Goal: Register for event/course

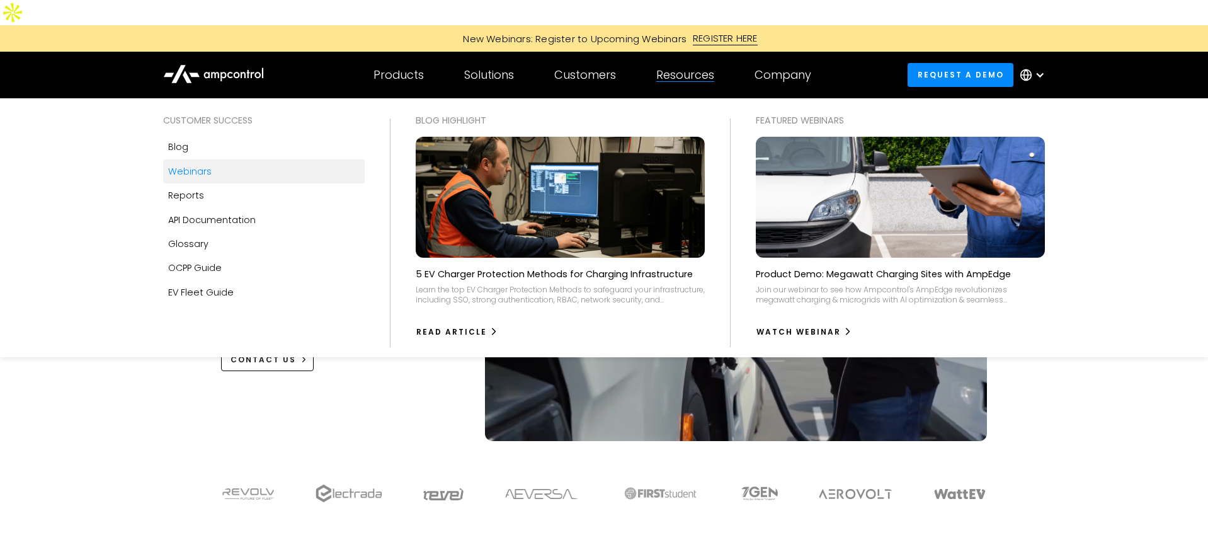
click at [234, 159] on link "Webinars" at bounding box center [264, 171] width 202 height 24
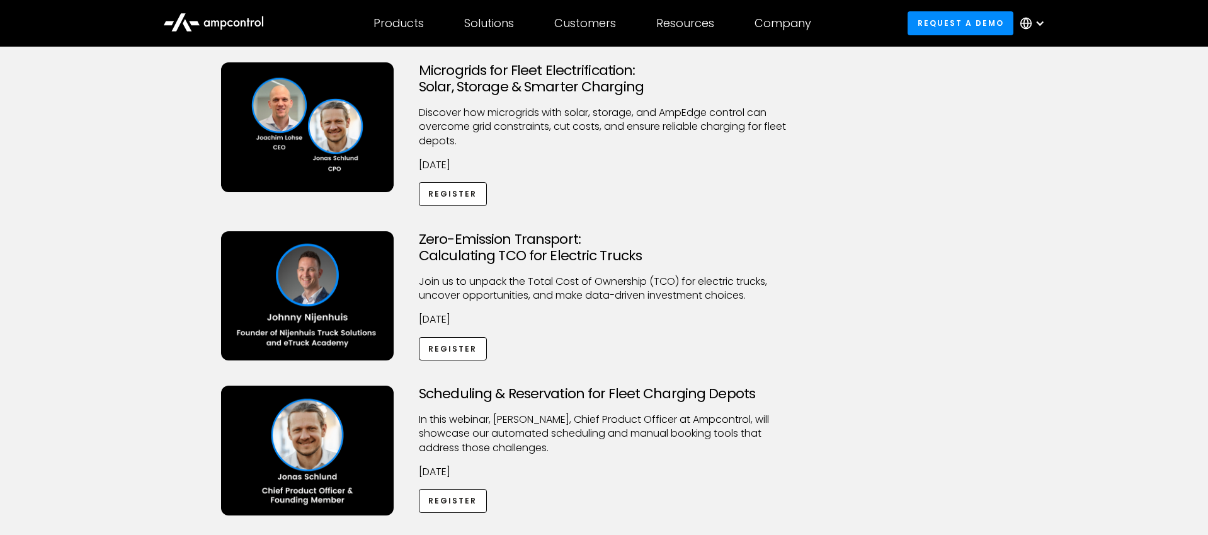
scroll to position [459, 0]
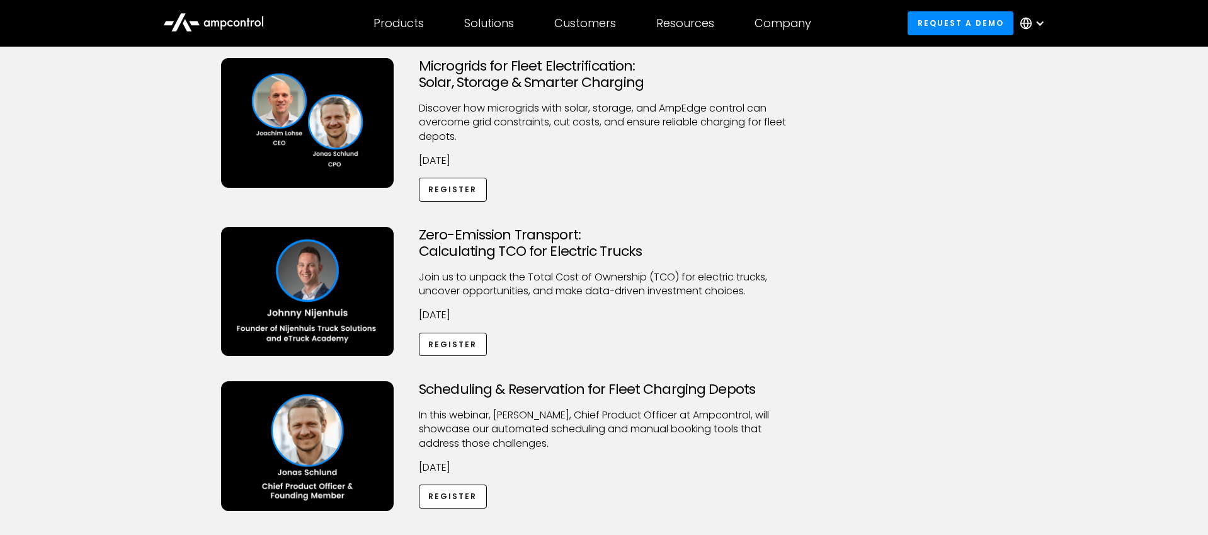
click at [484, 227] on h3 "Zero-Emission Transport: Calculating TCO for Electric Trucks" at bounding box center [604, 243] width 370 height 33
click at [446, 333] on link "Register" at bounding box center [453, 344] width 68 height 23
